Goal: Information Seeking & Learning: Learn about a topic

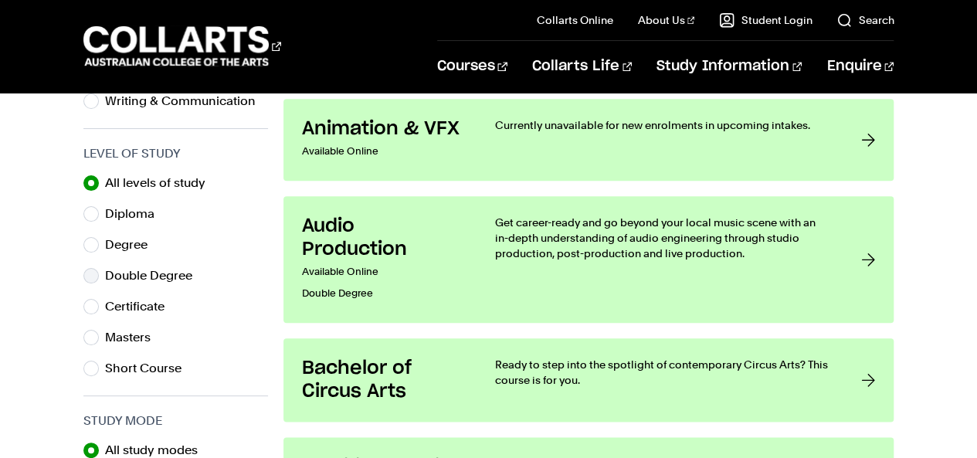
scroll to position [784, 0]
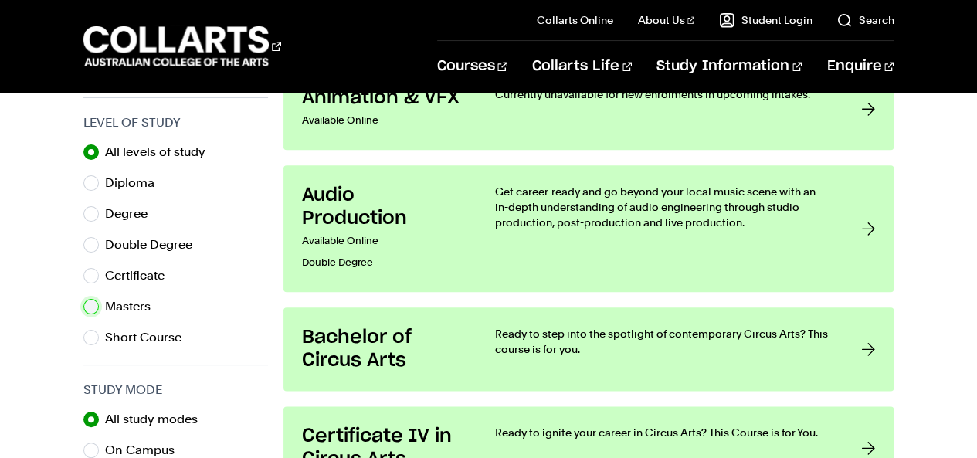
click at [90, 309] on input "Masters" at bounding box center [90, 306] width 15 height 15
radio input "true"
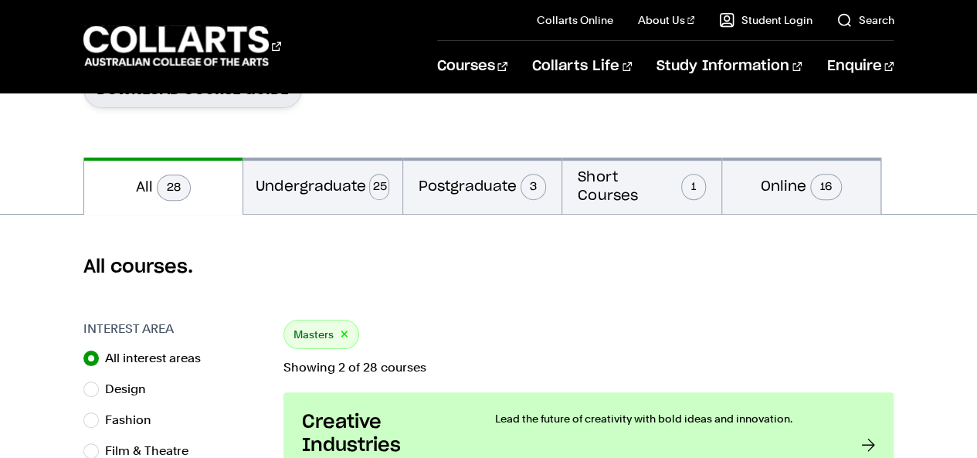
scroll to position [256, 0]
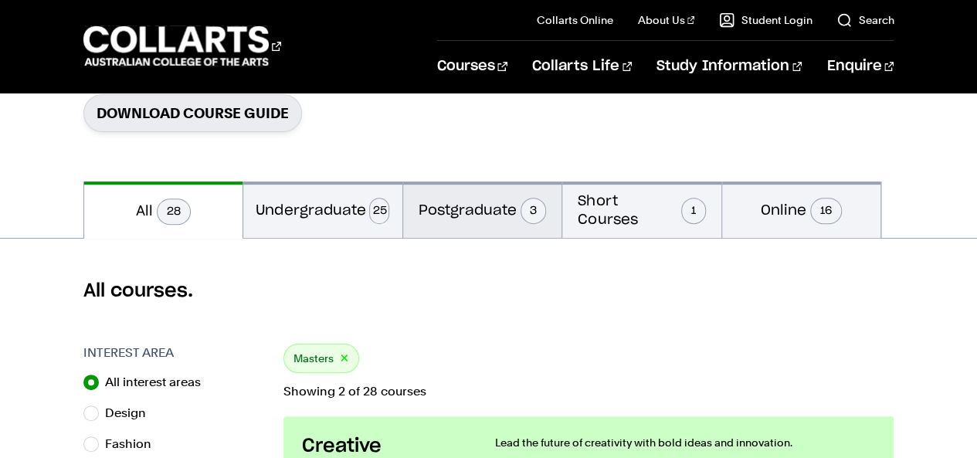
click at [493, 213] on button "Postgraduate 3" at bounding box center [482, 209] width 159 height 56
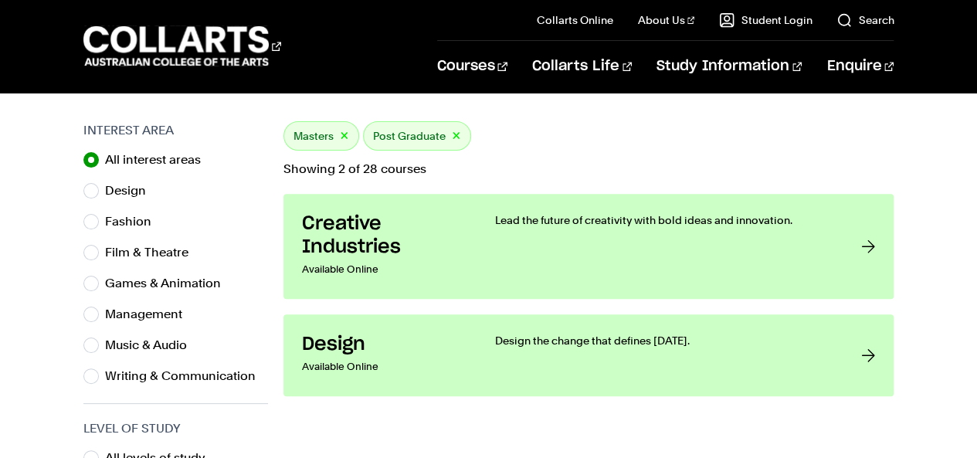
scroll to position [496, 0]
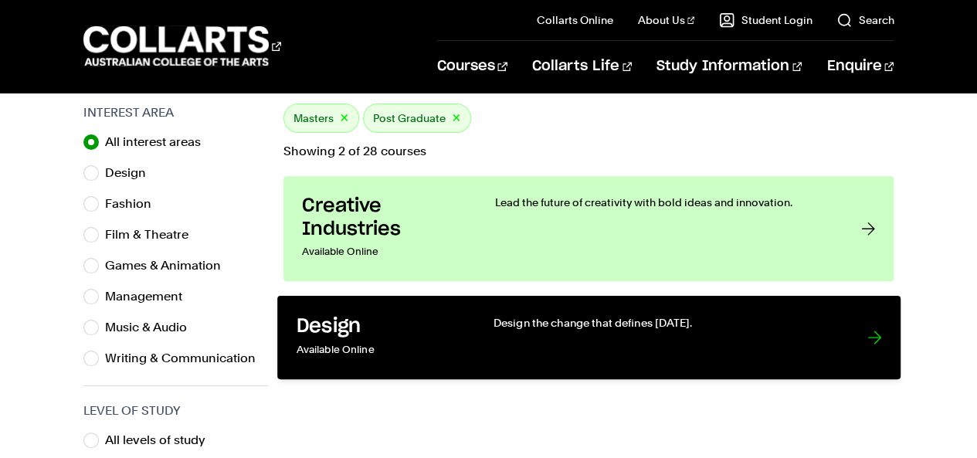
click at [727, 354] on div "Design the change that defines [DATE]." at bounding box center [664, 338] width 343 height 46
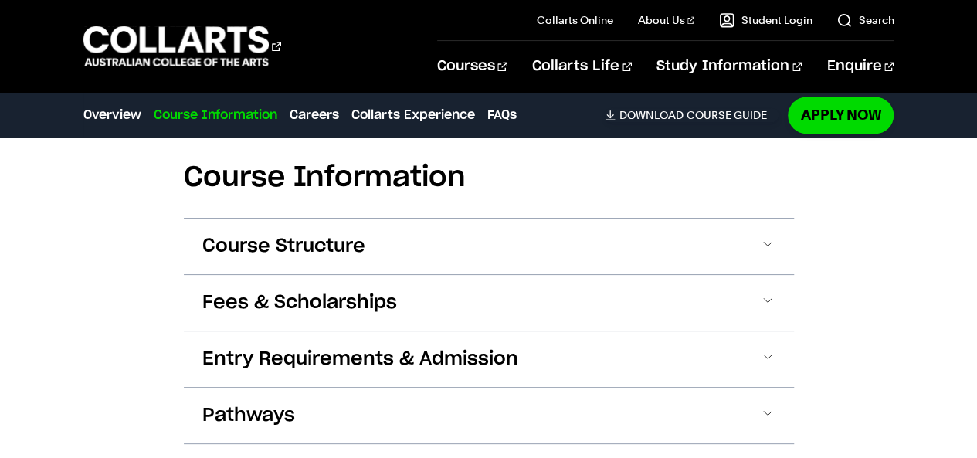
scroll to position [1027, 0]
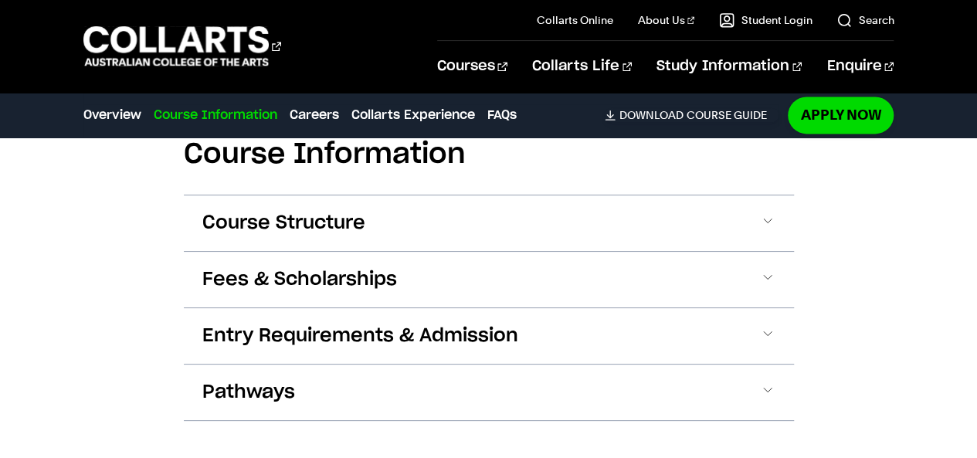
click at [545, 241] on button "Course Structure" at bounding box center [489, 223] width 610 height 56
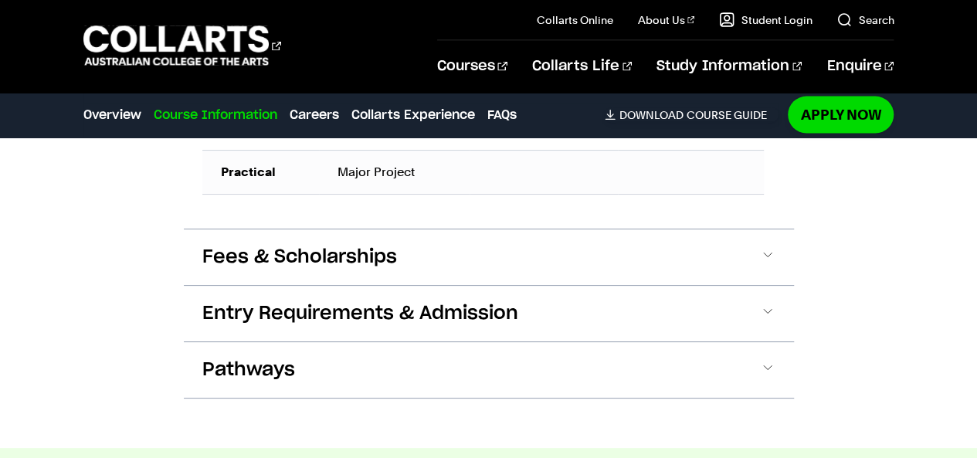
scroll to position [1512, 0]
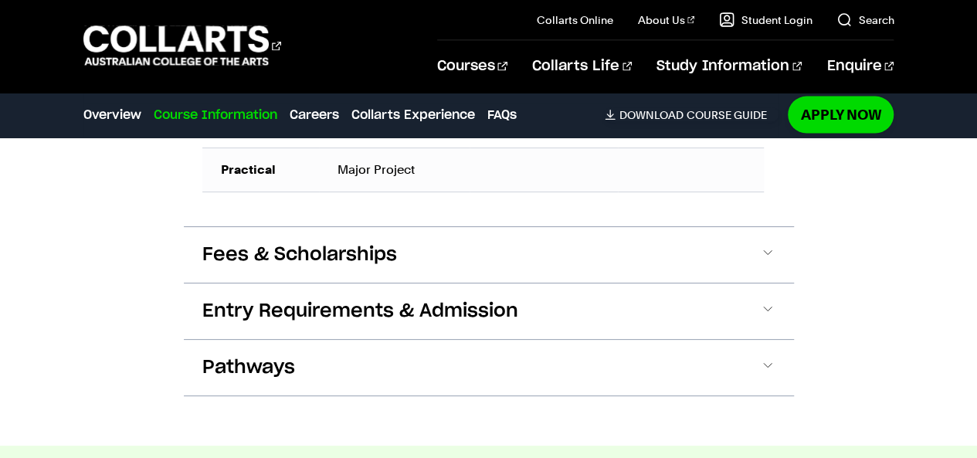
click at [564, 283] on button "Fees & Scholarships" at bounding box center [489, 255] width 610 height 56
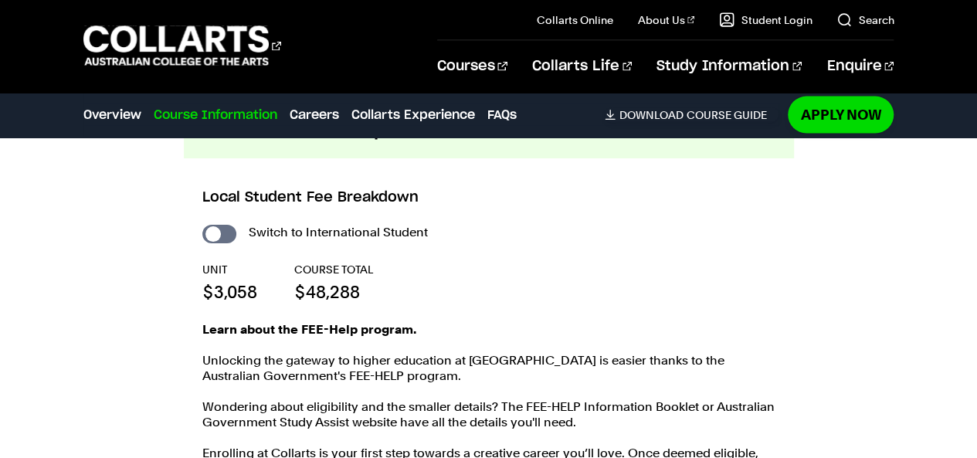
scroll to position [1637, 0]
click at [229, 242] on input "International Student" at bounding box center [219, 233] width 34 height 19
checkbox input "true"
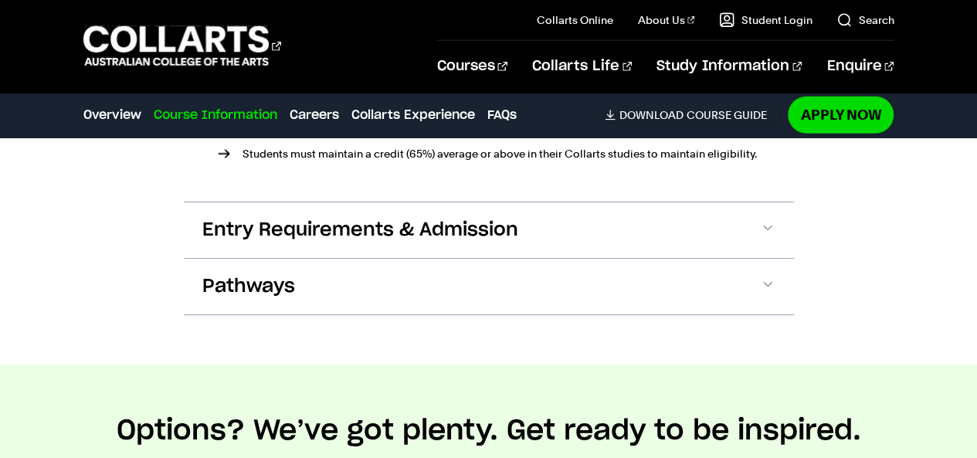
scroll to position [2183, 0]
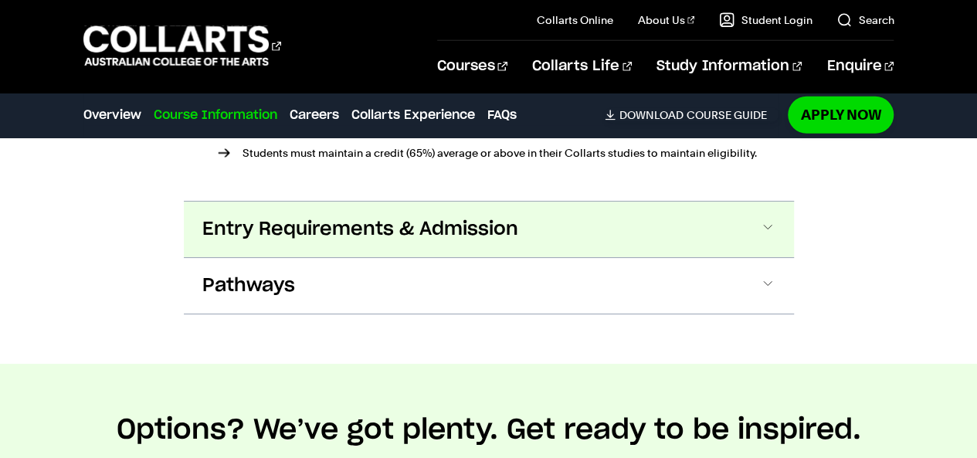
click at [438, 242] on span "Entry Requirements & Admission" at bounding box center [360, 229] width 316 height 25
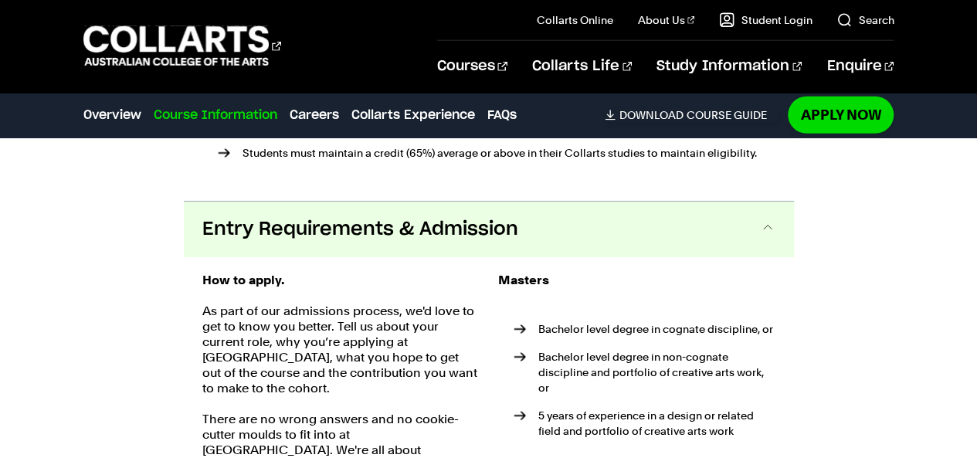
scroll to position [2282, 0]
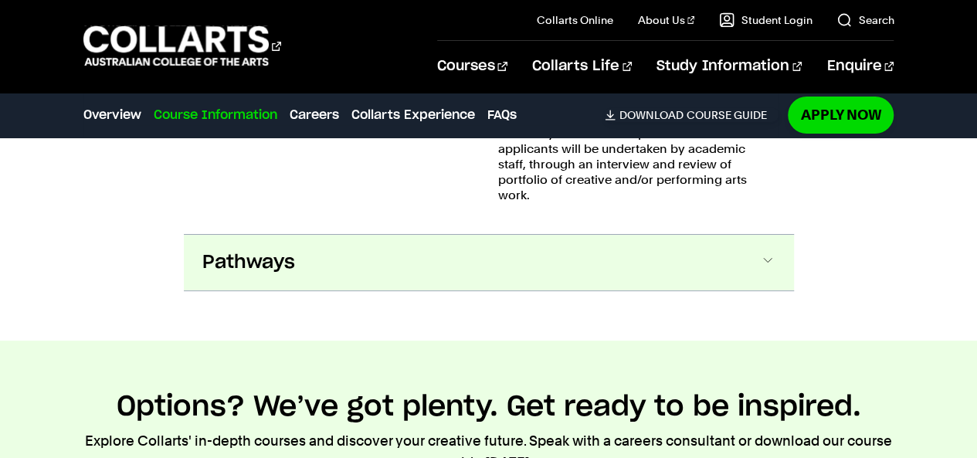
click at [414, 284] on button "Pathways" at bounding box center [489, 263] width 610 height 56
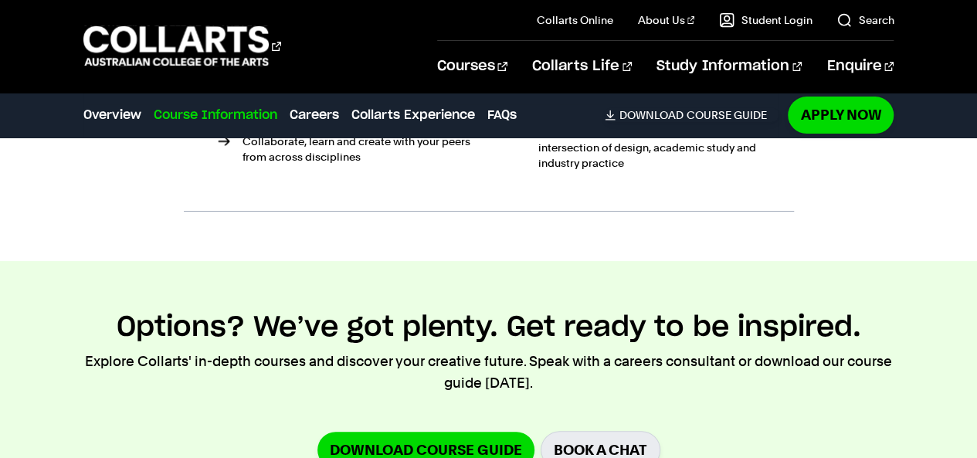
scroll to position [3179, 0]
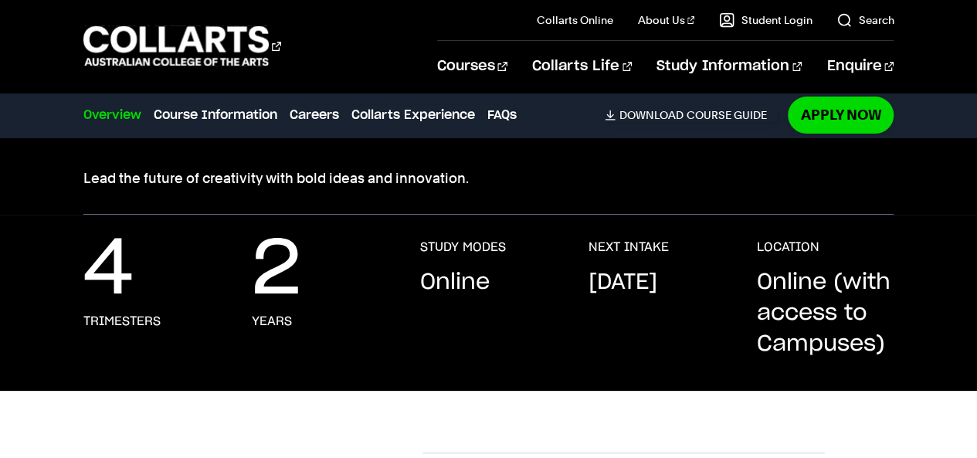
scroll to position [228, 0]
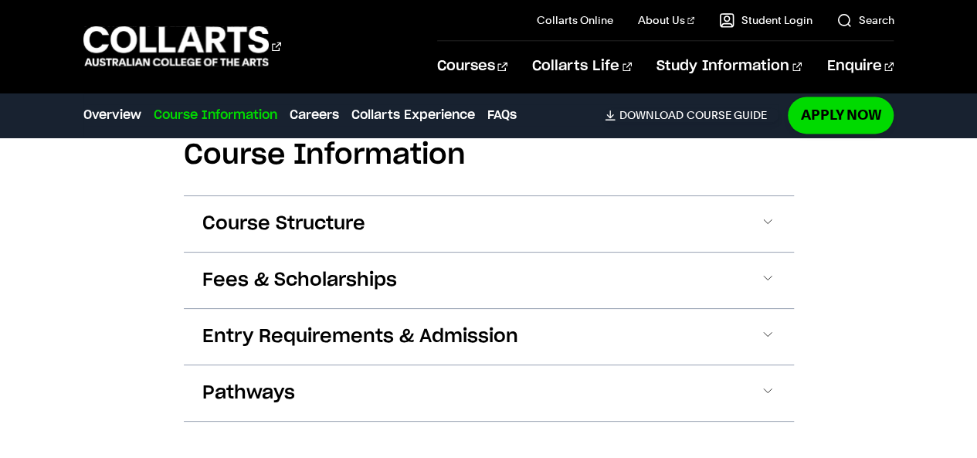
click at [485, 238] on button "Course Structure" at bounding box center [489, 224] width 610 height 56
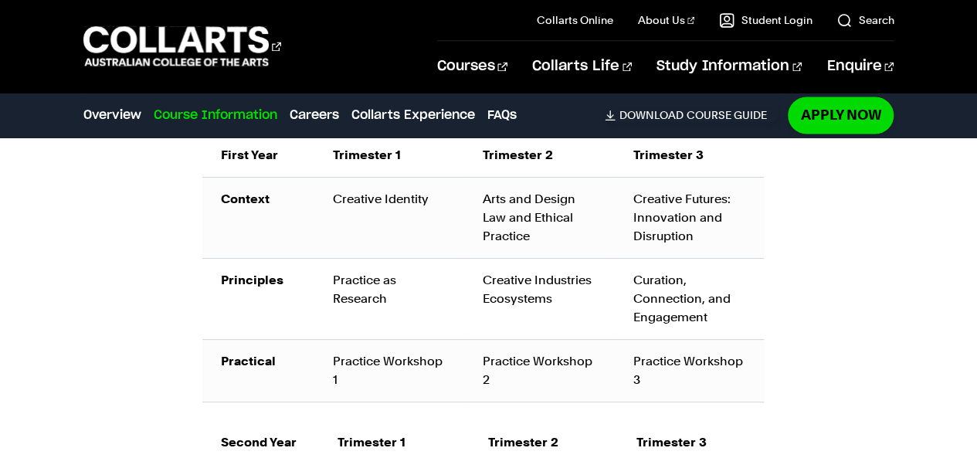
scroll to position [1340, 0]
